Goal: Book appointment/travel/reservation

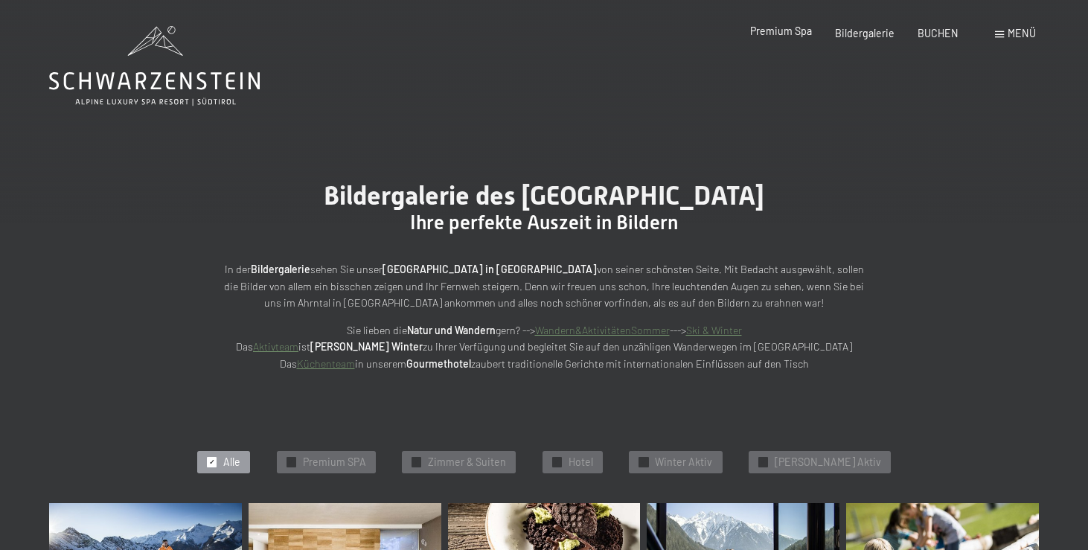
click at [795, 33] on span "Premium Spa" at bounding box center [781, 31] width 62 height 13
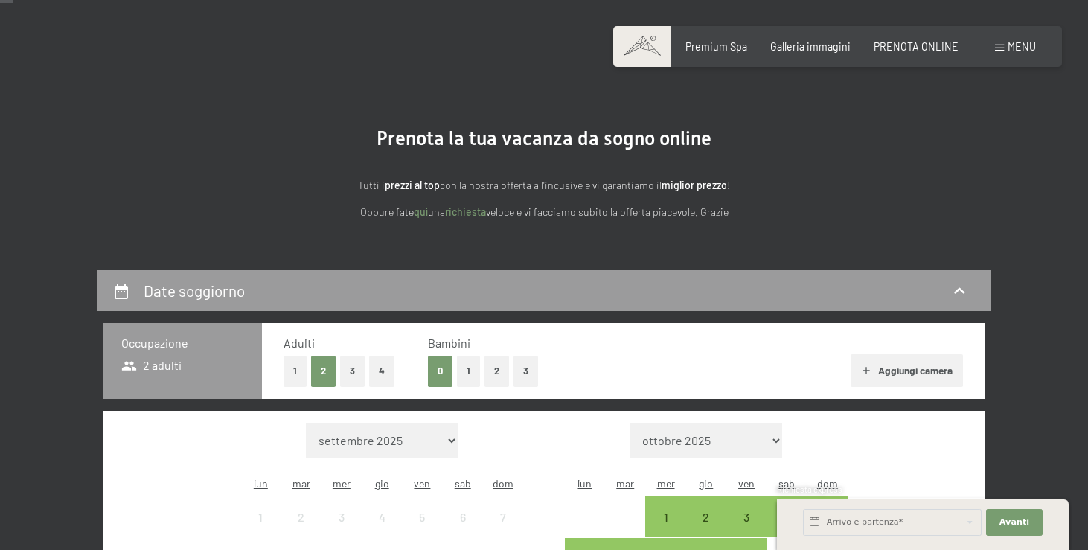
scroll to position [44, 0]
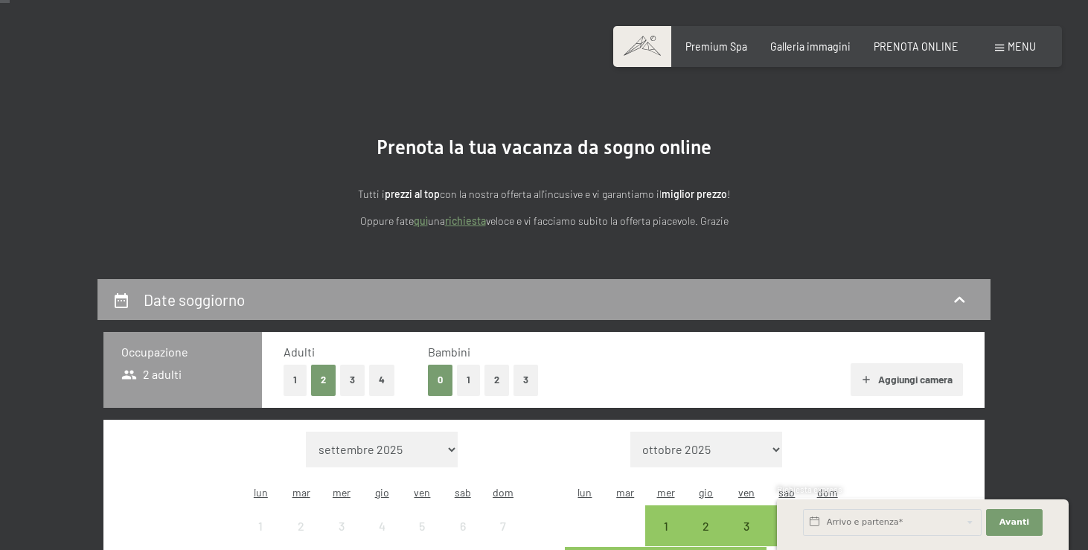
click at [470, 221] on link "richiesta" at bounding box center [465, 220] width 41 height 13
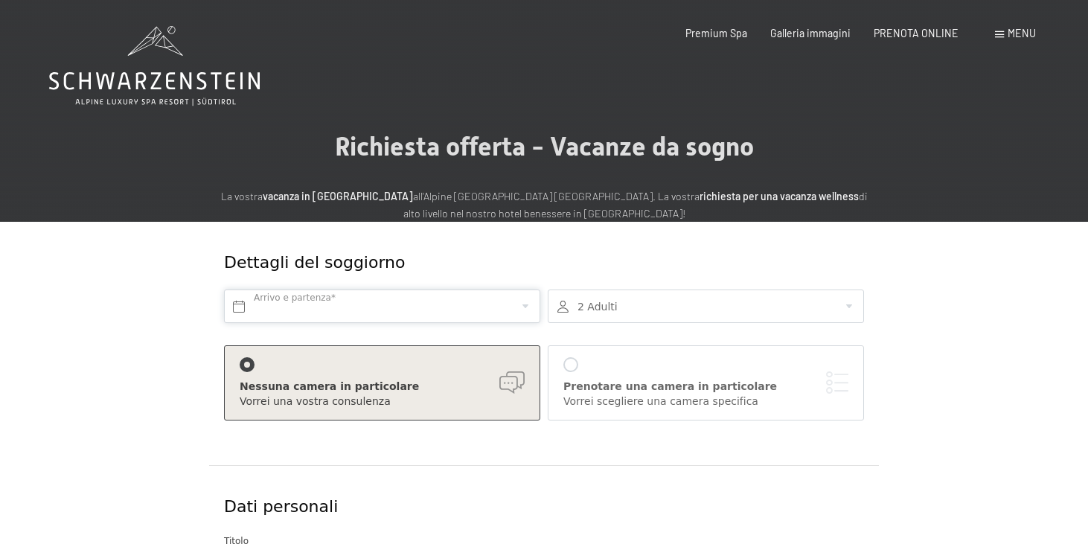
click at [257, 298] on input "text" at bounding box center [382, 306] width 316 height 33
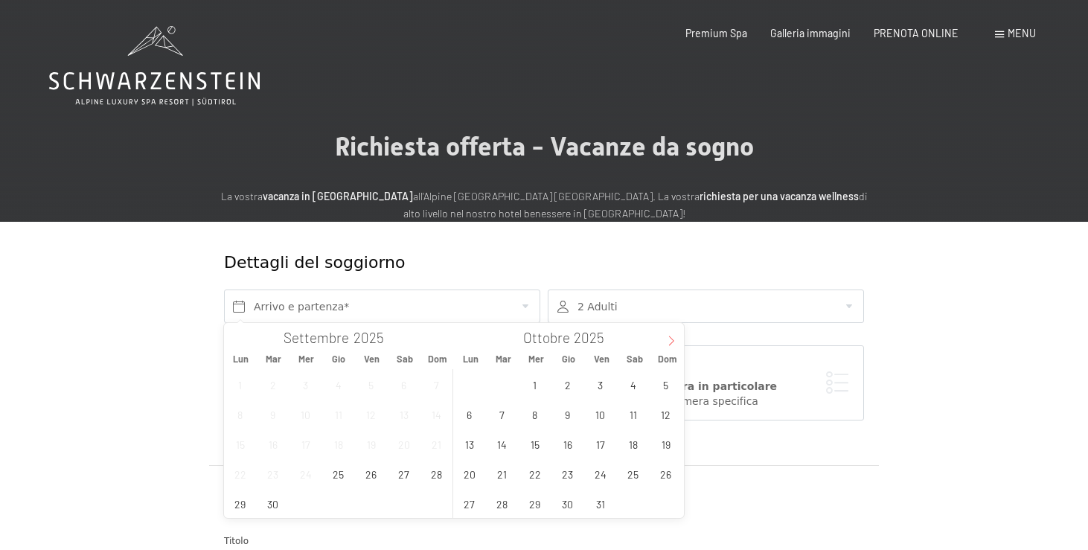
click at [674, 338] on icon at bounding box center [671, 341] width 10 height 10
click at [666, 386] on span "2" at bounding box center [665, 384] width 29 height 29
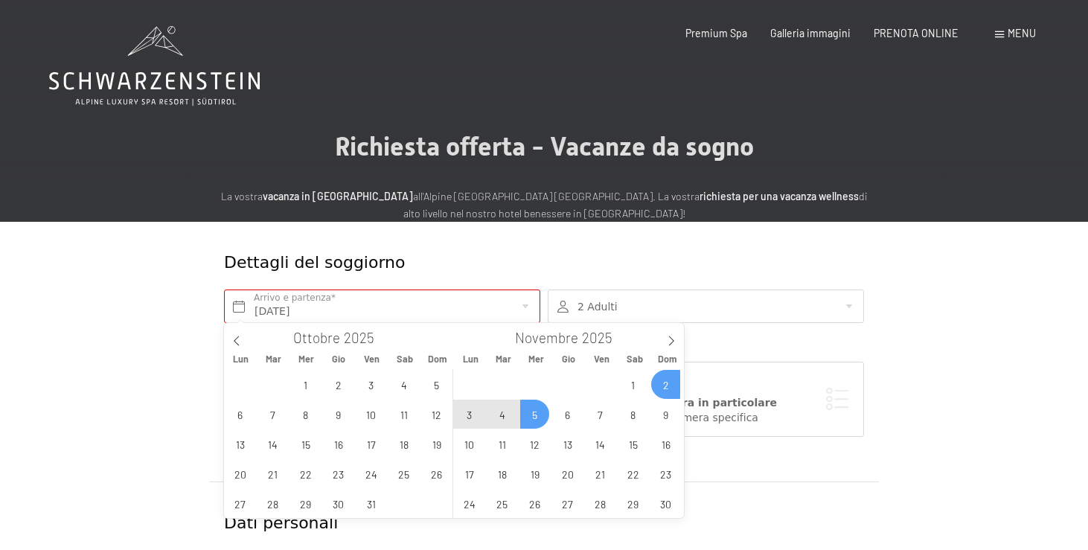
click at [538, 415] on span "5" at bounding box center [534, 414] width 29 height 29
type input "Dom. 02/11/2025 - Mer. 05/11/2025"
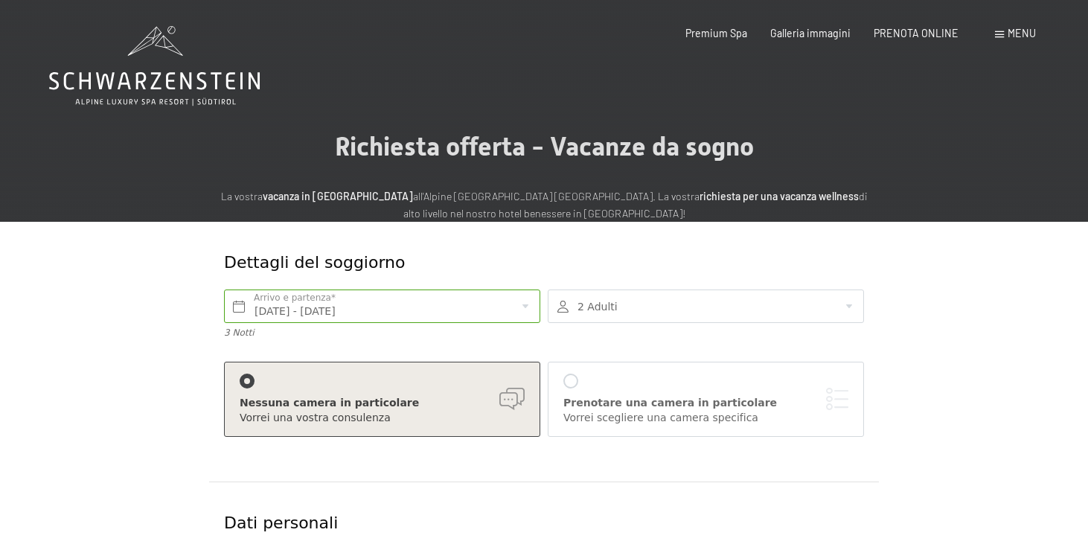
click at [852, 304] on div at bounding box center [706, 306] width 316 height 33
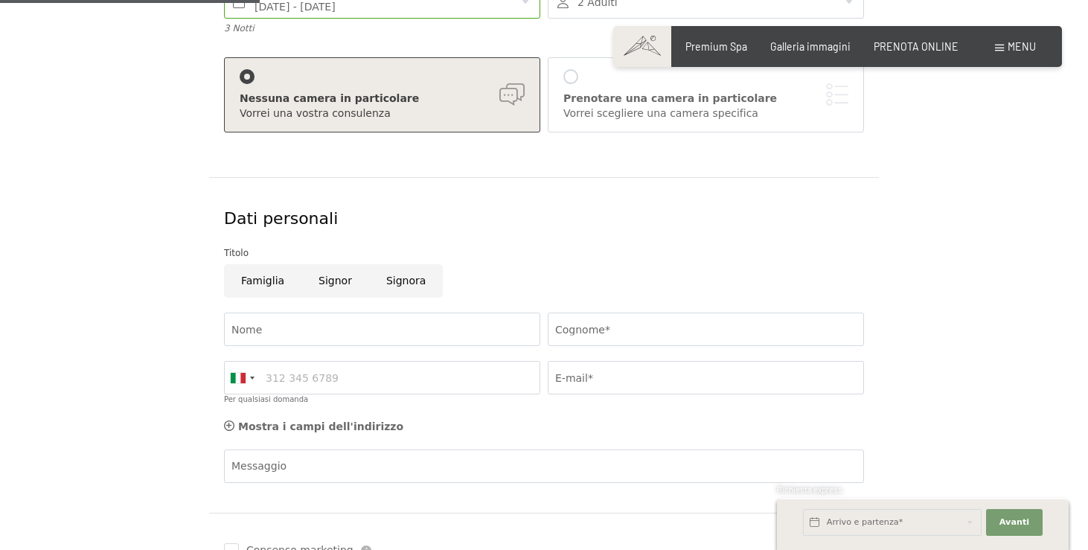
scroll to position [312, 0]
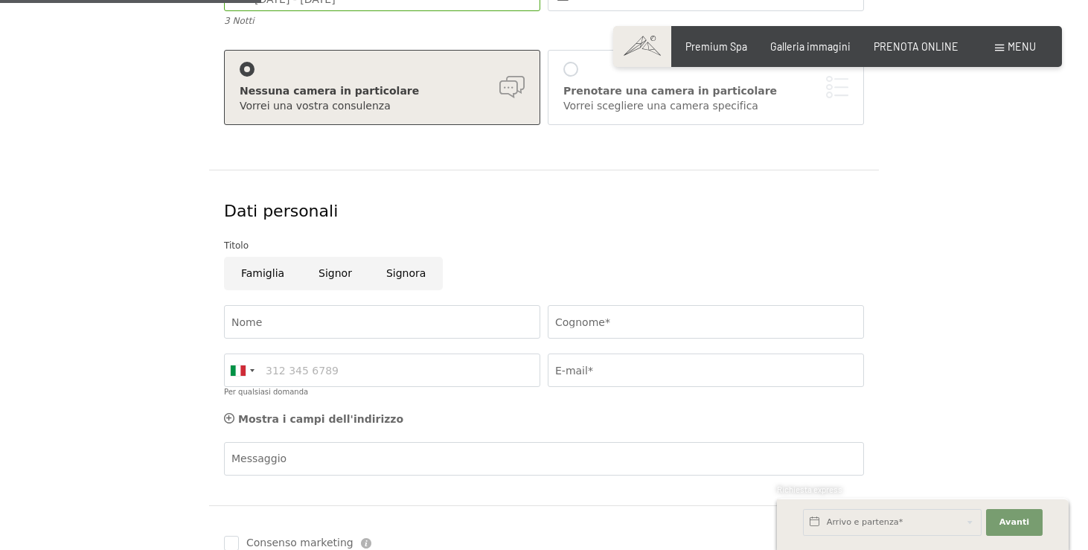
click at [261, 268] on input "Famiglia" at bounding box center [262, 273] width 77 height 33
radio input "true"
type input "l"
click at [393, 270] on input "Signora" at bounding box center [406, 273] width 74 height 33
radio input "true"
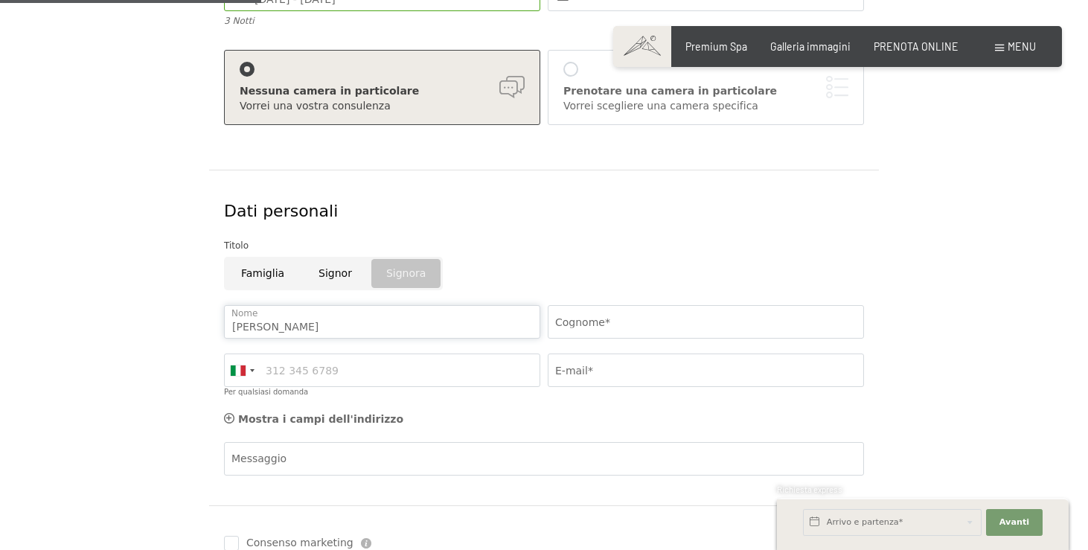
type input "Luisa"
type input "Ricchelli"
type input "3396038419"
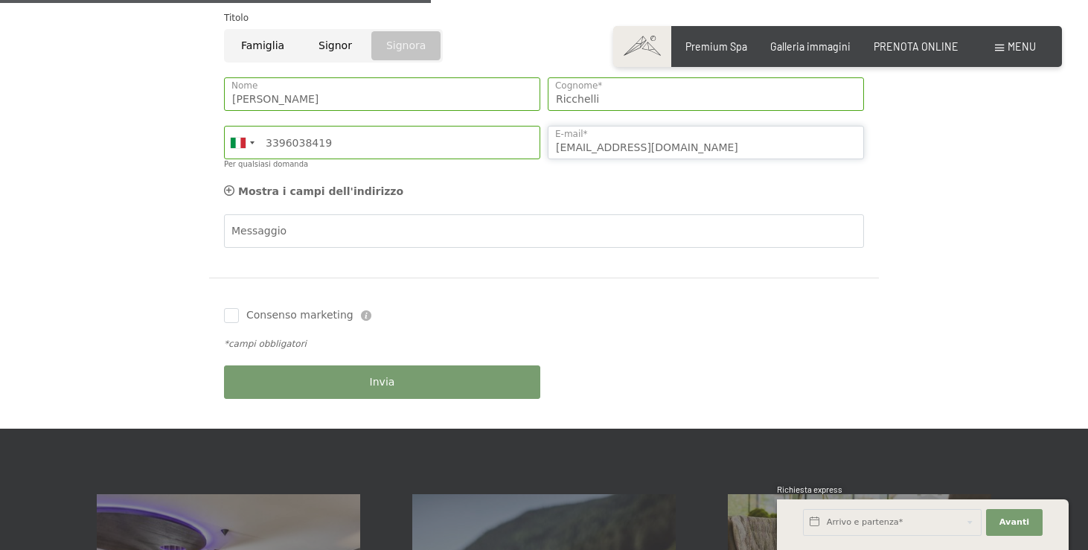
scroll to position [541, 0]
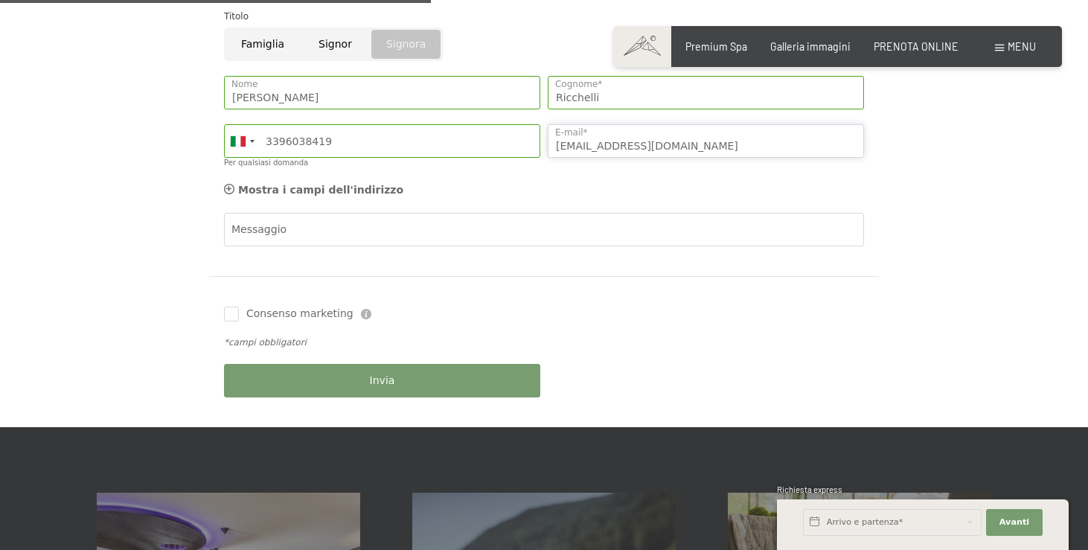
type input "luisaricche@gmail.com"
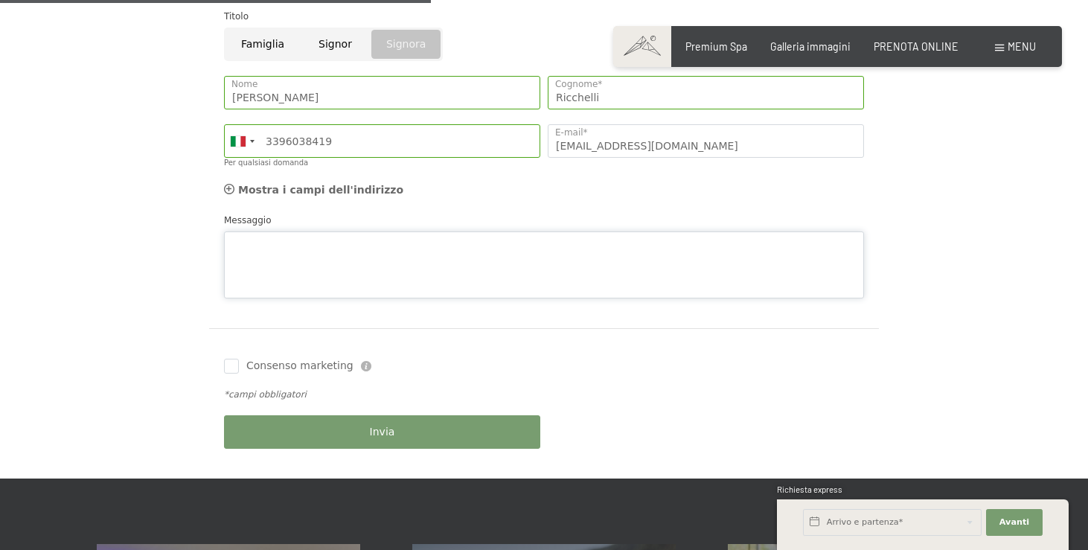
click at [255, 219] on div "Messaggio" at bounding box center [544, 256] width 640 height 86
click at [240, 242] on textarea "Credo preventivo per le date sopra richieste grazie cordiali saluti." at bounding box center [544, 264] width 640 height 67
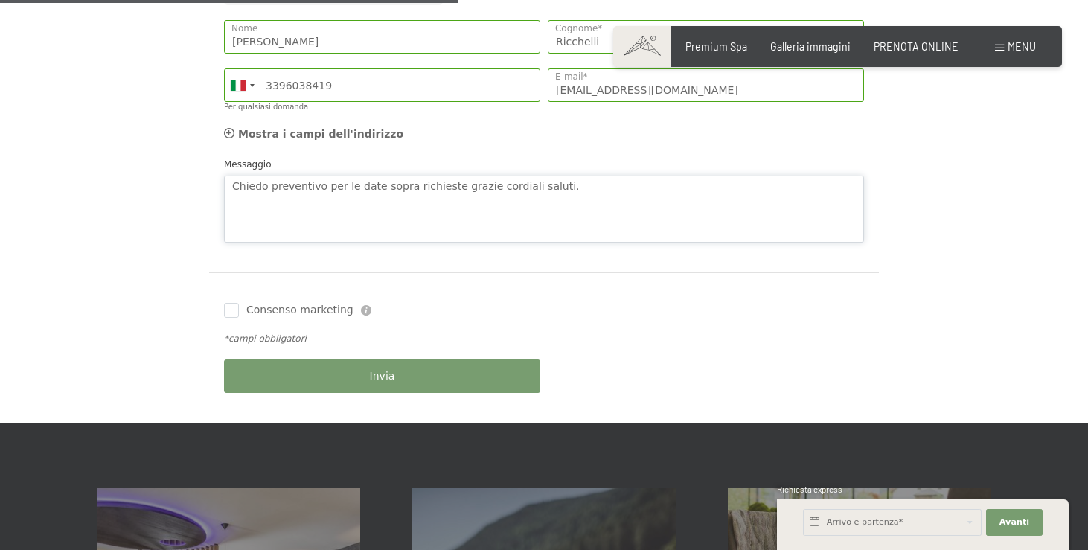
scroll to position [598, 0]
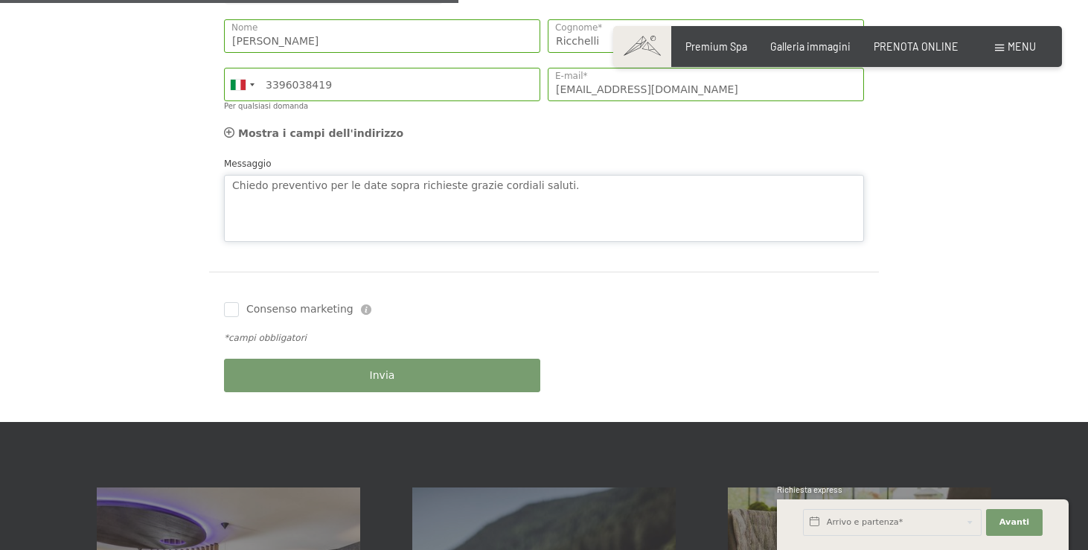
type textarea "Chiedo preventivo per le date sopra richieste grazie cordiali saluti."
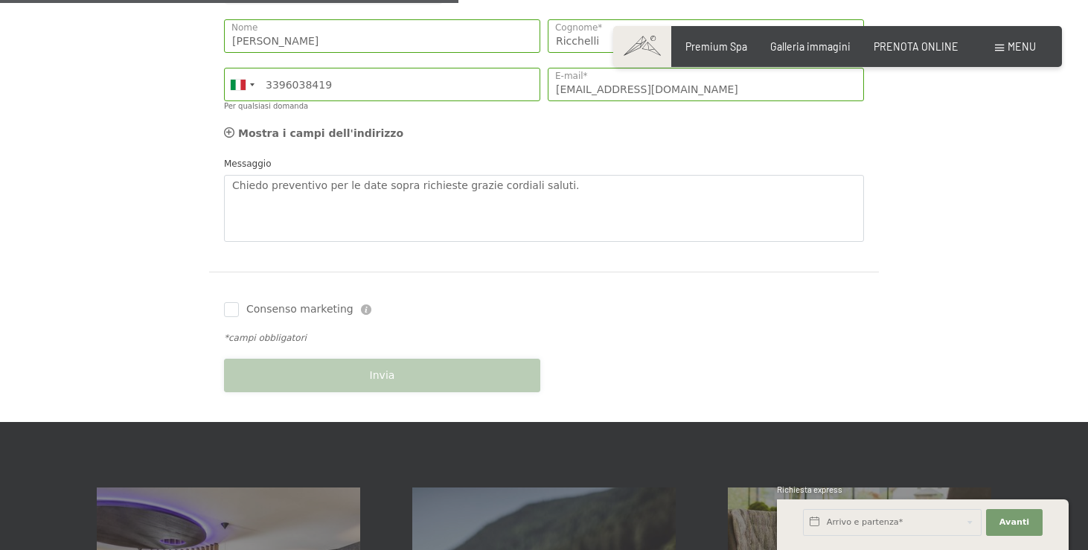
click at [386, 372] on div "Invia" at bounding box center [382, 375] width 324 height 48
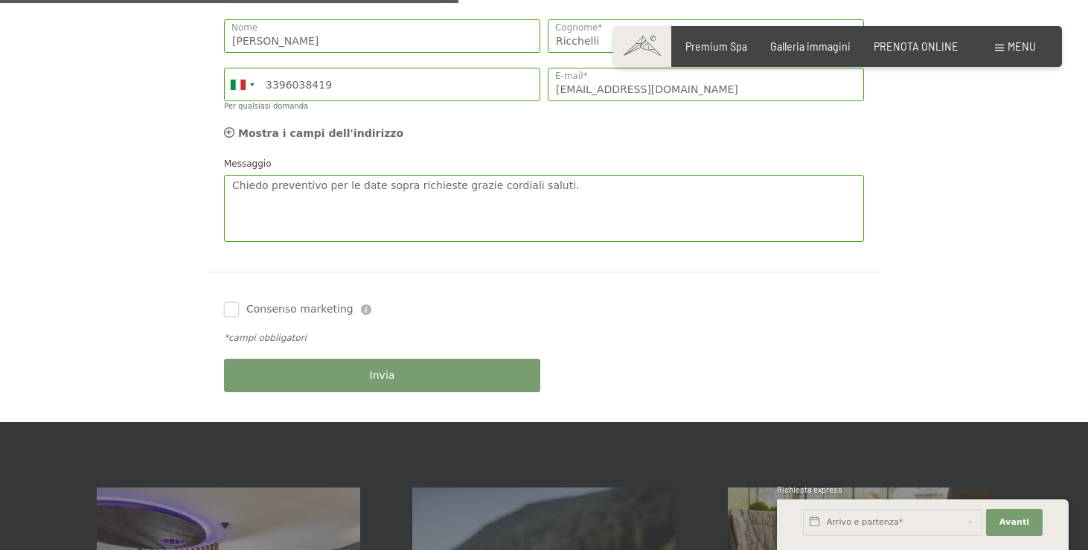
click at [238, 305] on input "Consenso marketing" at bounding box center [231, 309] width 15 height 15
checkbox input "true"
click at [384, 369] on span "Invia" at bounding box center [382, 375] width 25 height 15
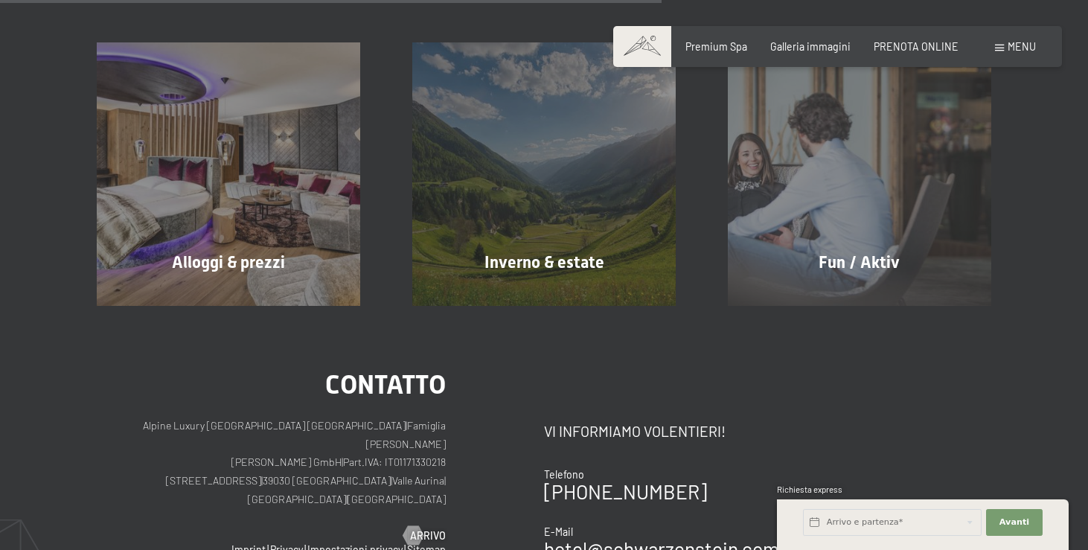
scroll to position [604, 0]
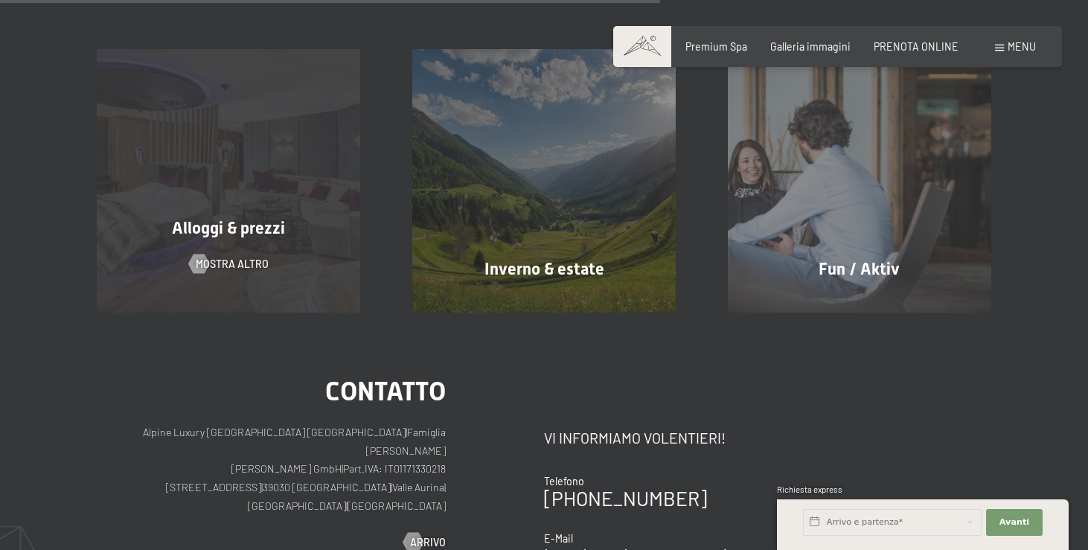
click at [267, 233] on span "Alloggi & prezzi" at bounding box center [228, 228] width 113 height 19
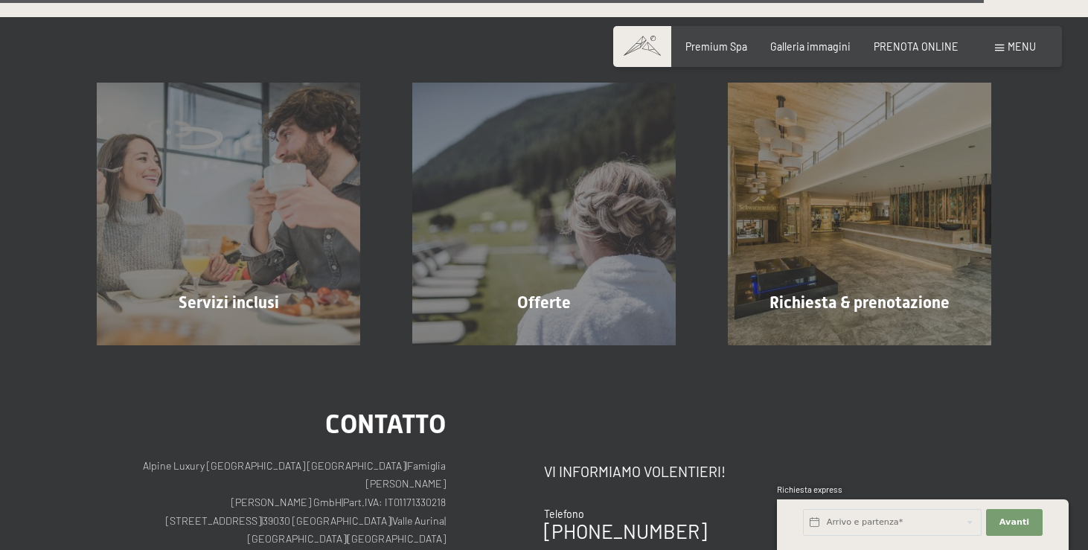
scroll to position [3837, 0]
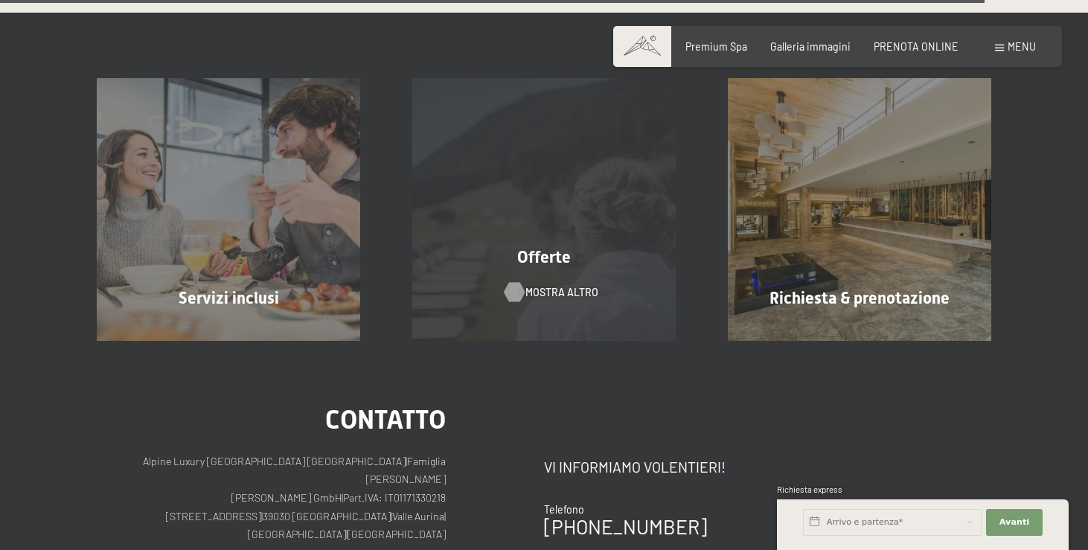
click at [534, 285] on span "mostra altro" at bounding box center [561, 292] width 73 height 15
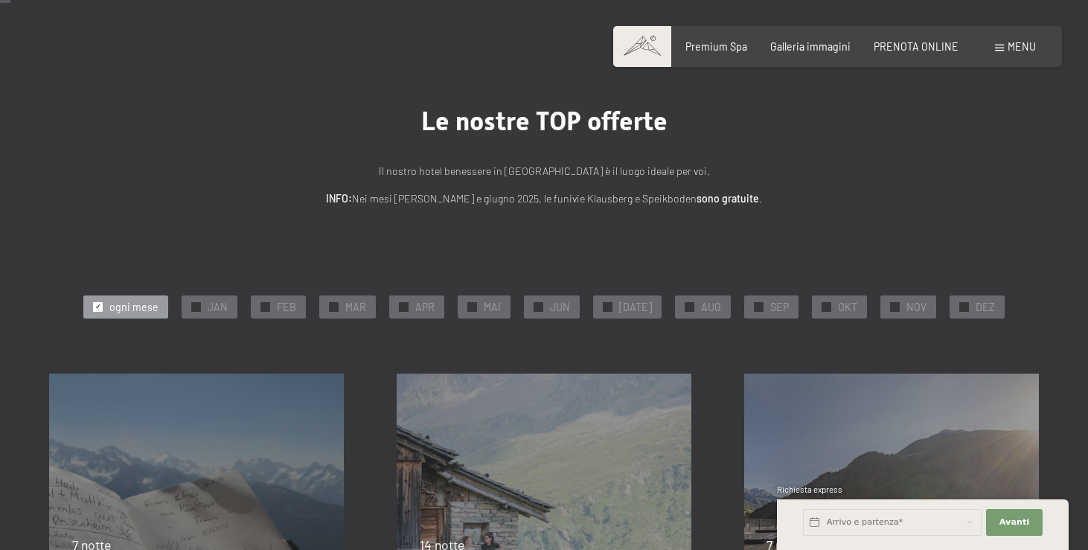
scroll to position [27, 0]
click at [892, 304] on span "✓" at bounding box center [895, 305] width 6 height 9
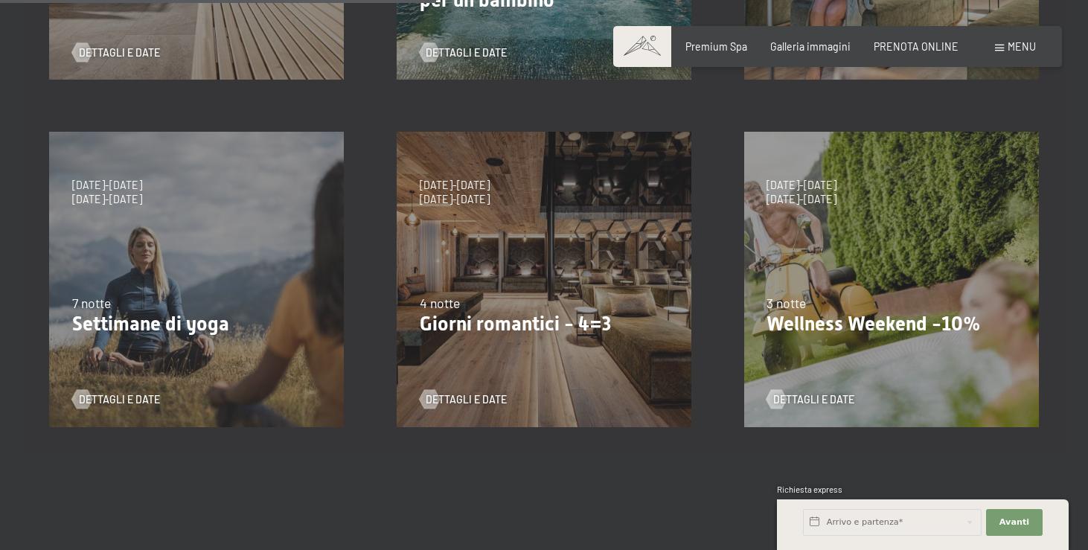
scroll to position [614, 0]
click at [543, 208] on div "9/11/2025-5/12/2025 8/12/2025-19/12/2025 11/1/2026-23/1/2026 8/3/2026-27/3/2026…" at bounding box center [545, 280] width 348 height 348
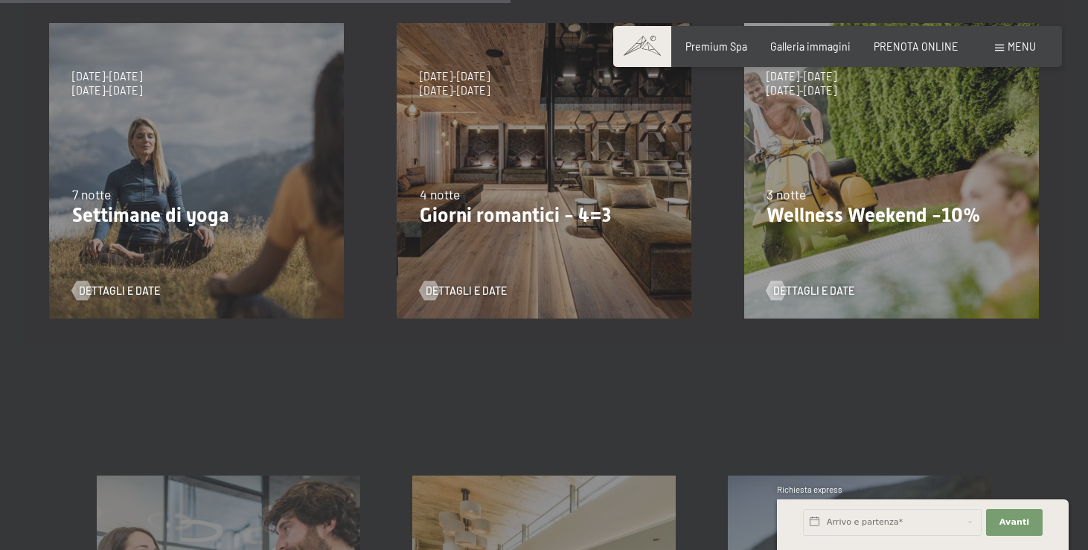
scroll to position [685, 0]
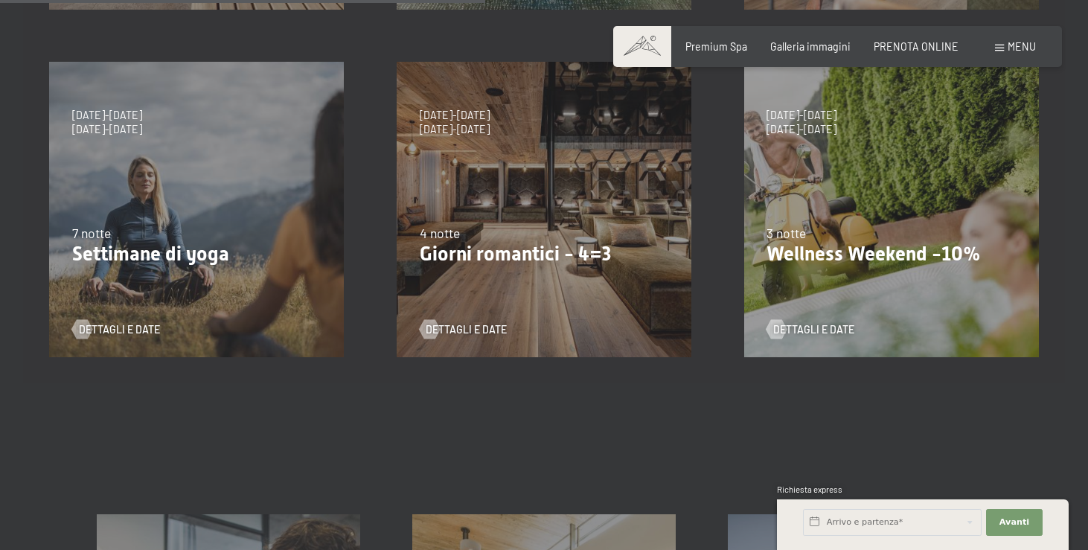
click at [546, 137] on div "9/11/2025-5/12/2025 8/12/2025-19/12/2025 11/1/2026-23/1/2026 8/3/2026-27/3/2026…" at bounding box center [545, 210] width 348 height 348
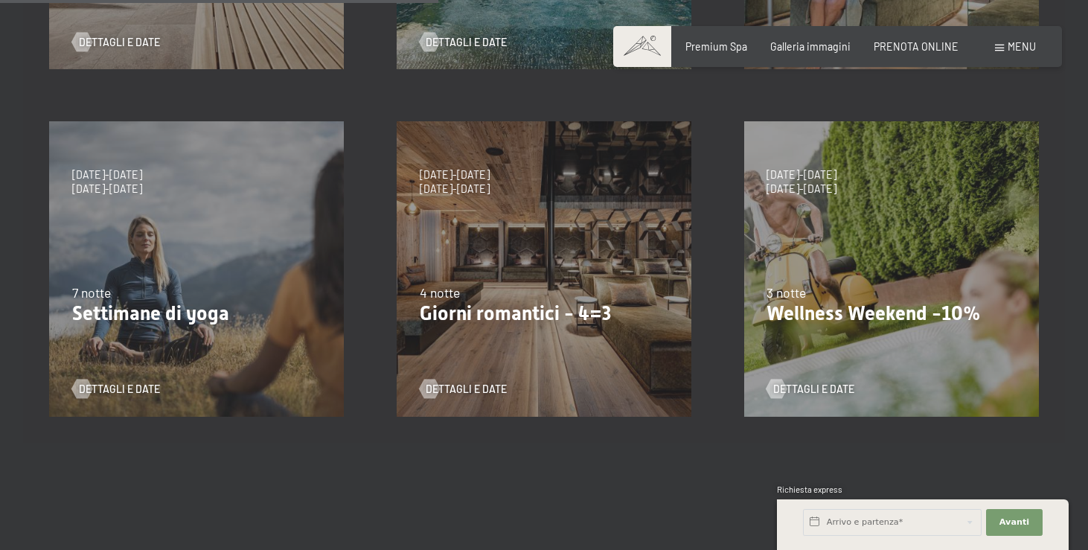
scroll to position [618, 0]
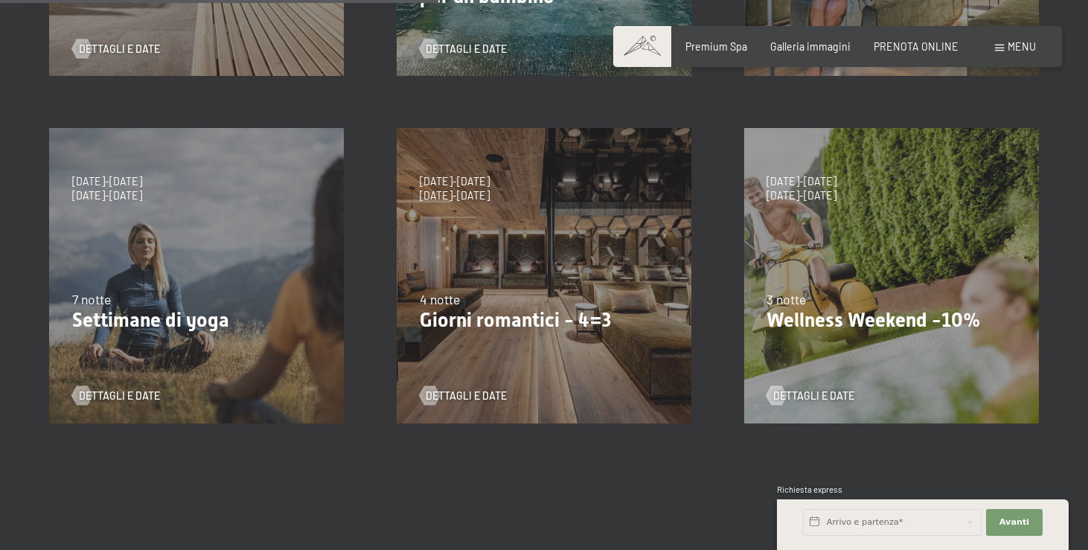
click at [569, 266] on div "9/11/2025-5/12/2025 8/12/2025-19/12/2025 11/1/2026-23/1/2026 8/3/2026-27/3/2026…" at bounding box center [545, 276] width 348 height 348
click at [453, 194] on span "8/11/2026-4/12/2026" at bounding box center [455, 195] width 70 height 15
click at [473, 322] on span "Consenso marketing*" at bounding box center [456, 317] width 112 height 15
click at [392, 322] on input "Consenso marketing*" at bounding box center [384, 317] width 15 height 15
checkbox input "false"
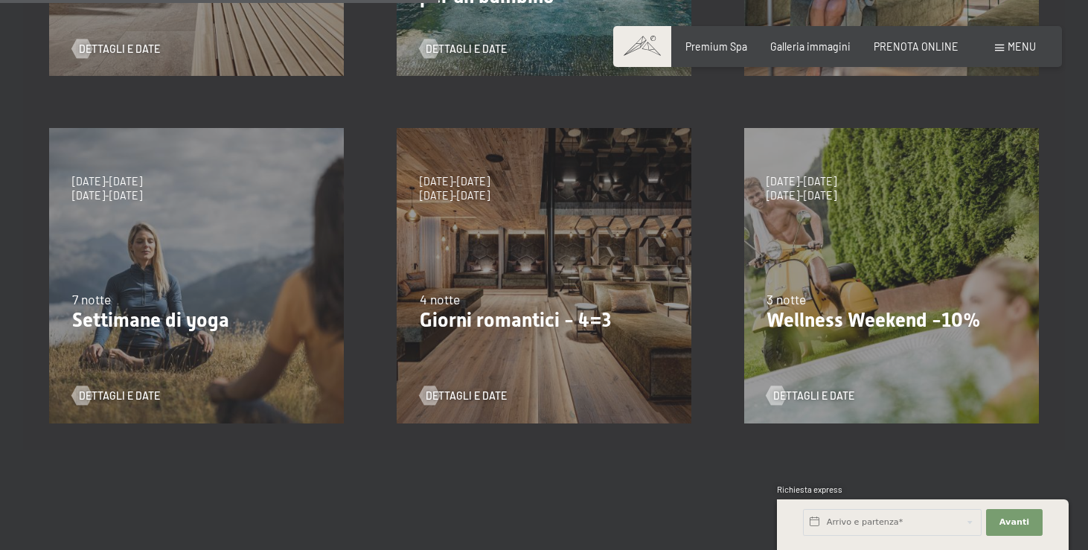
click at [584, 320] on p "Giorni romantici - 4=3" at bounding box center [544, 321] width 249 height 24
click at [453, 395] on span "Dettagli e Date" at bounding box center [481, 396] width 81 height 15
